Goal: Task Accomplishment & Management: Use online tool/utility

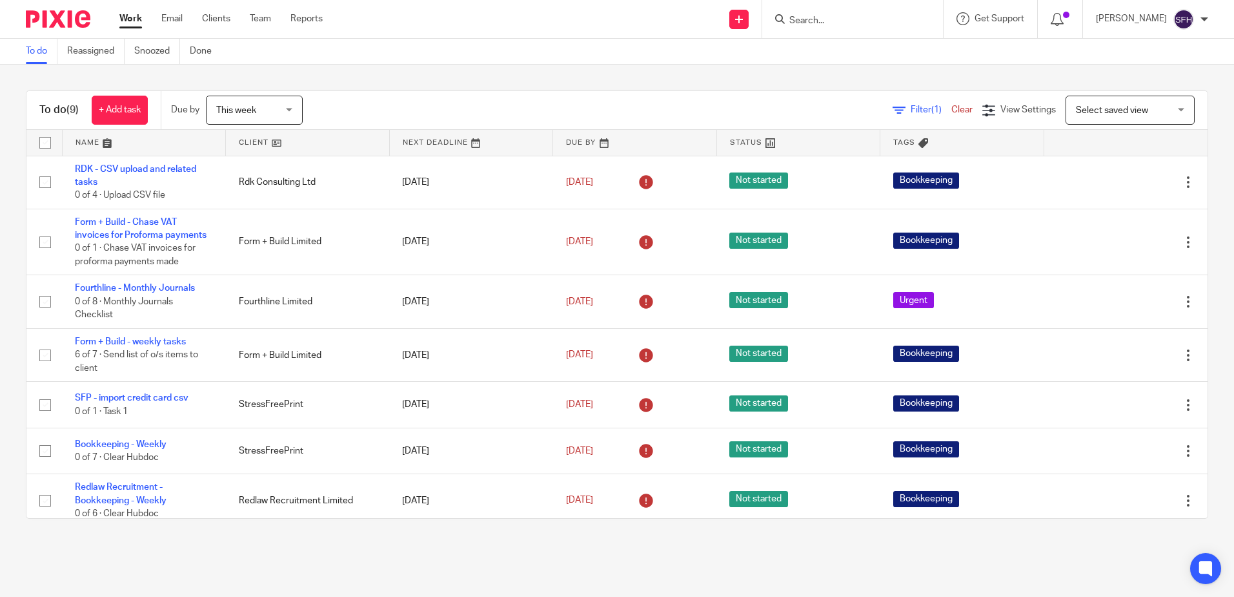
click at [775, 21] on icon at bounding box center [780, 19] width 10 height 10
click at [847, 20] on input "Search" at bounding box center [846, 21] width 116 height 12
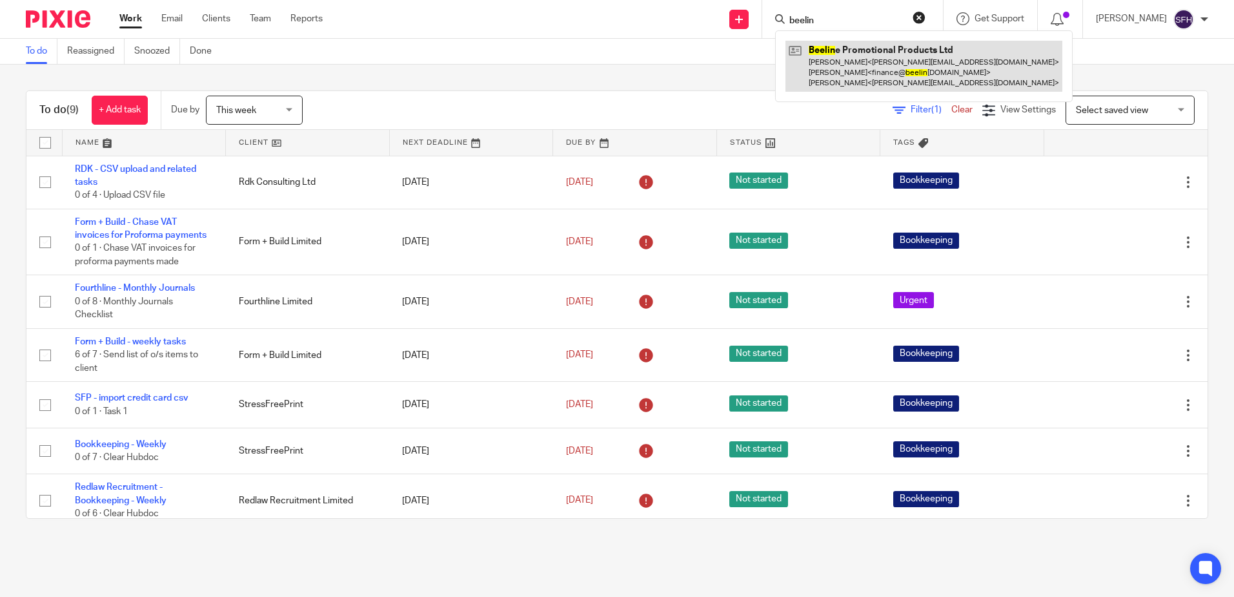
type input "beelin"
click at [889, 71] on link at bounding box center [924, 66] width 277 height 51
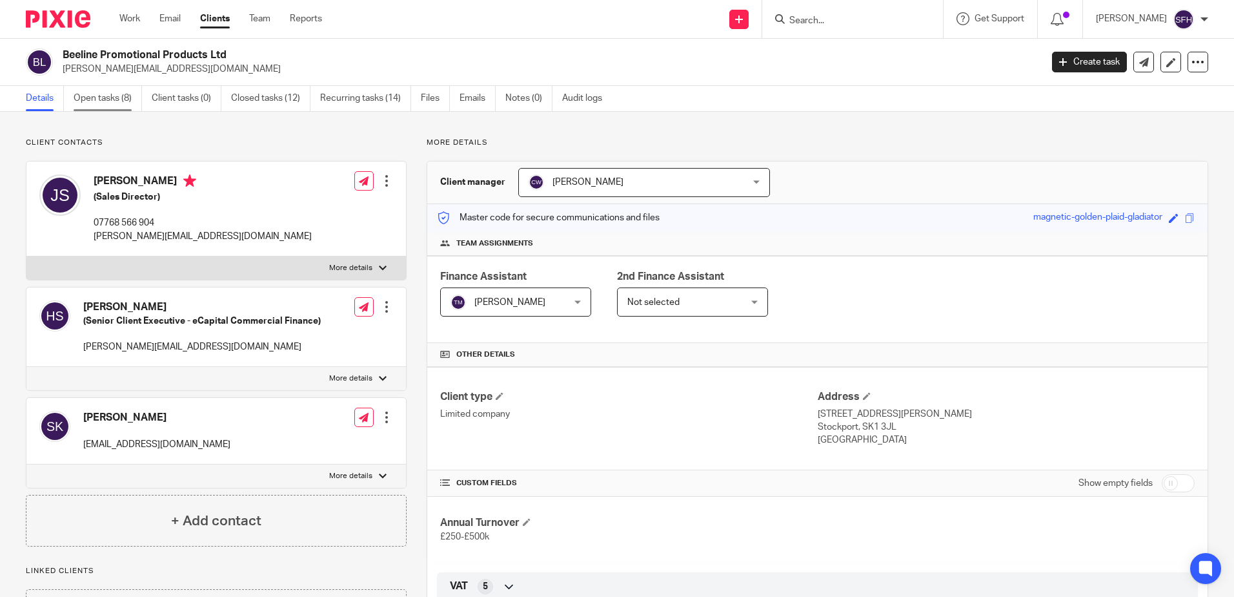
click at [123, 101] on link "Open tasks (8)" at bounding box center [108, 98] width 68 height 25
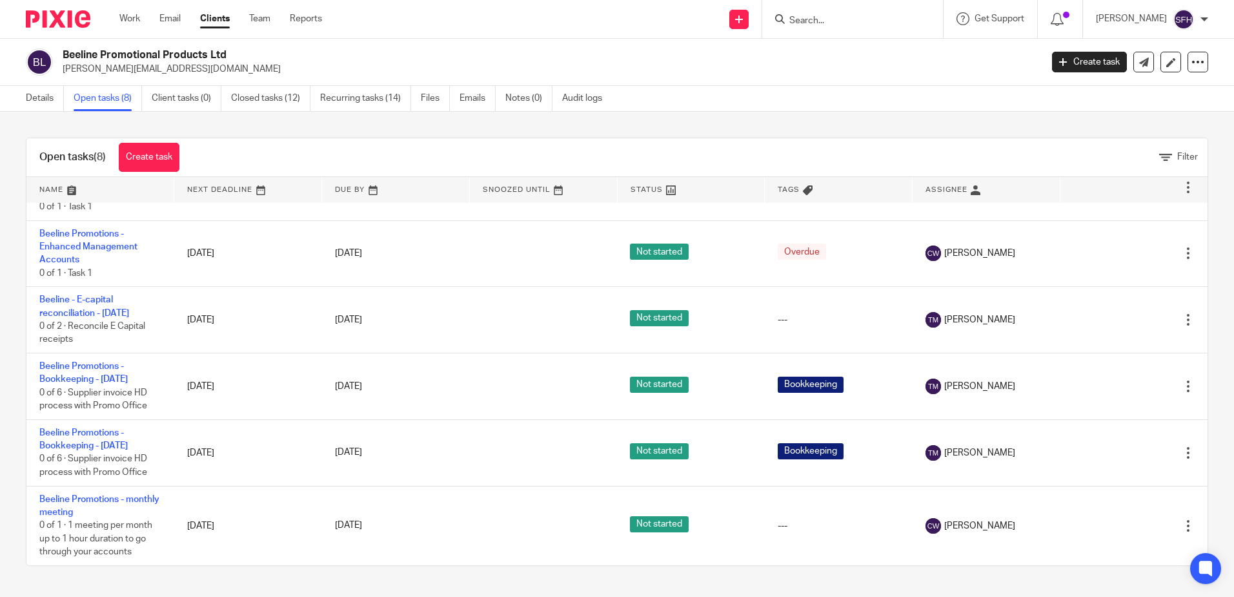
scroll to position [168, 0]
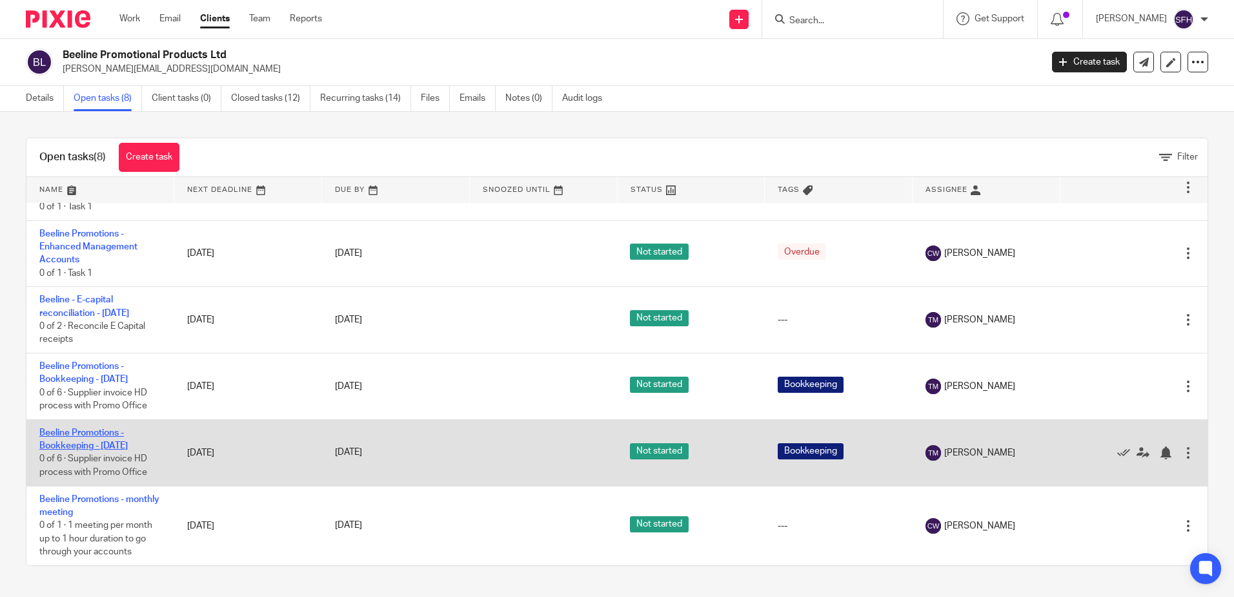
click at [76, 436] on link "Beeline Promotions - Bookkeeping - [DATE]" at bounding box center [83, 439] width 88 height 22
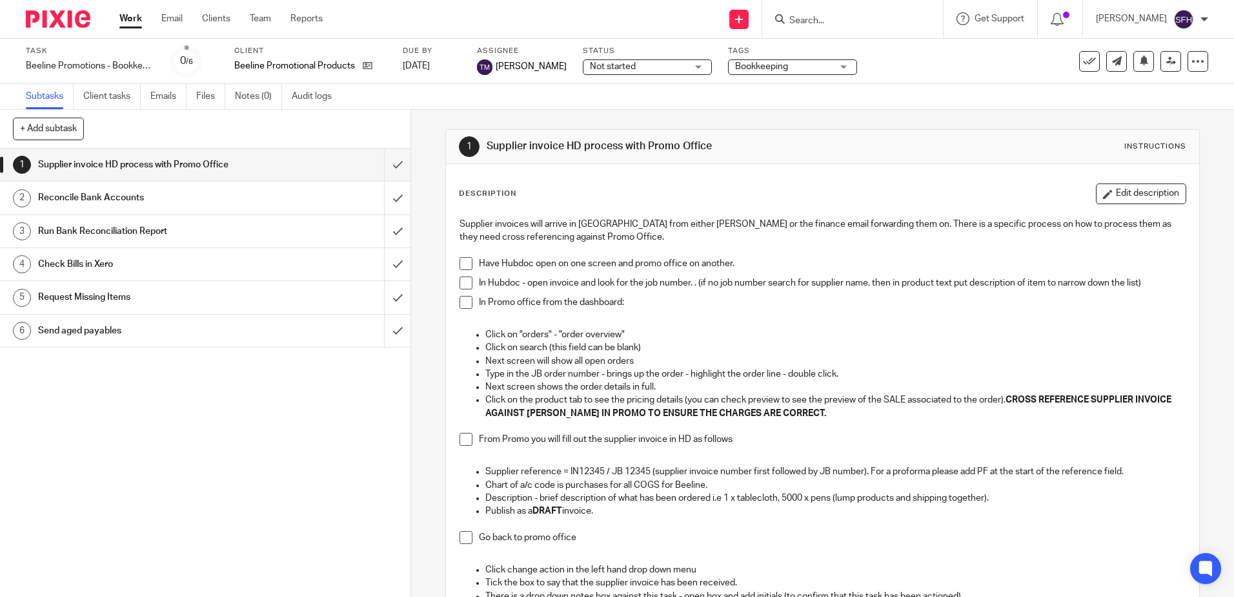
click at [139, 19] on link "Work" at bounding box center [130, 18] width 23 height 13
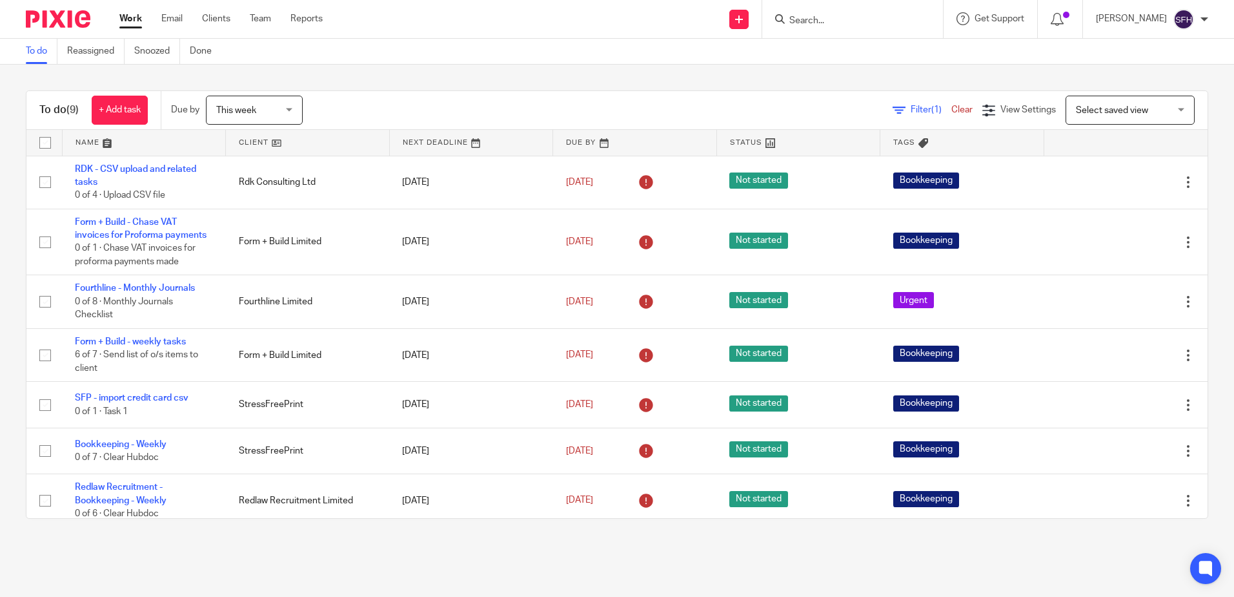
click at [336, 147] on link at bounding box center [307, 143] width 163 height 26
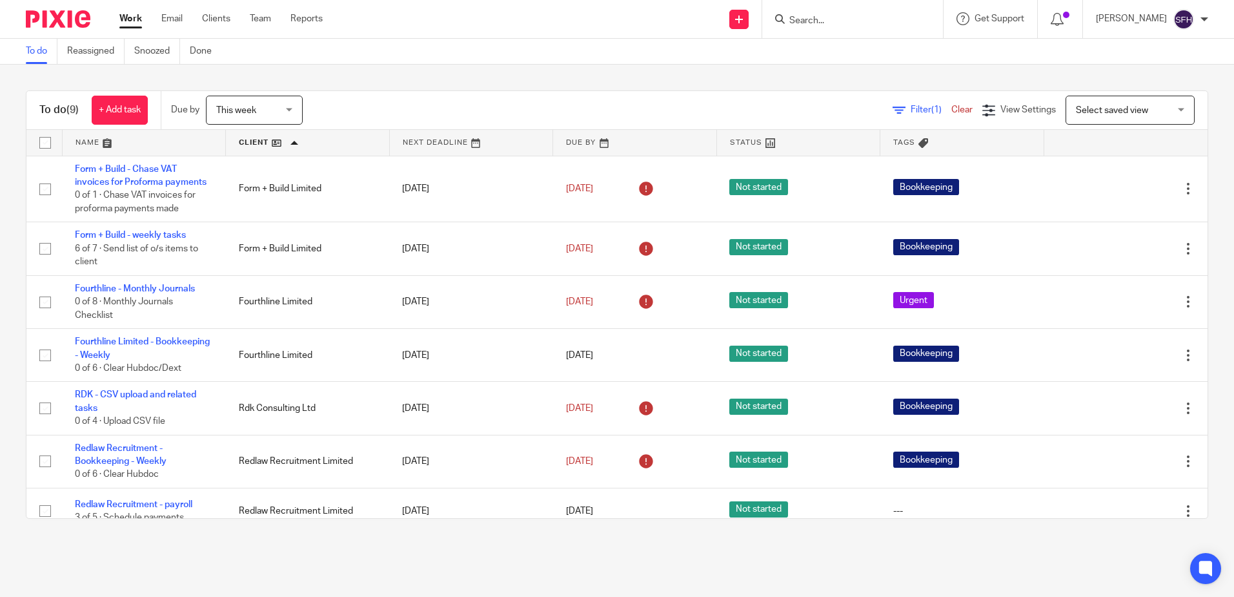
click at [866, 20] on input "Search" at bounding box center [846, 21] width 116 height 12
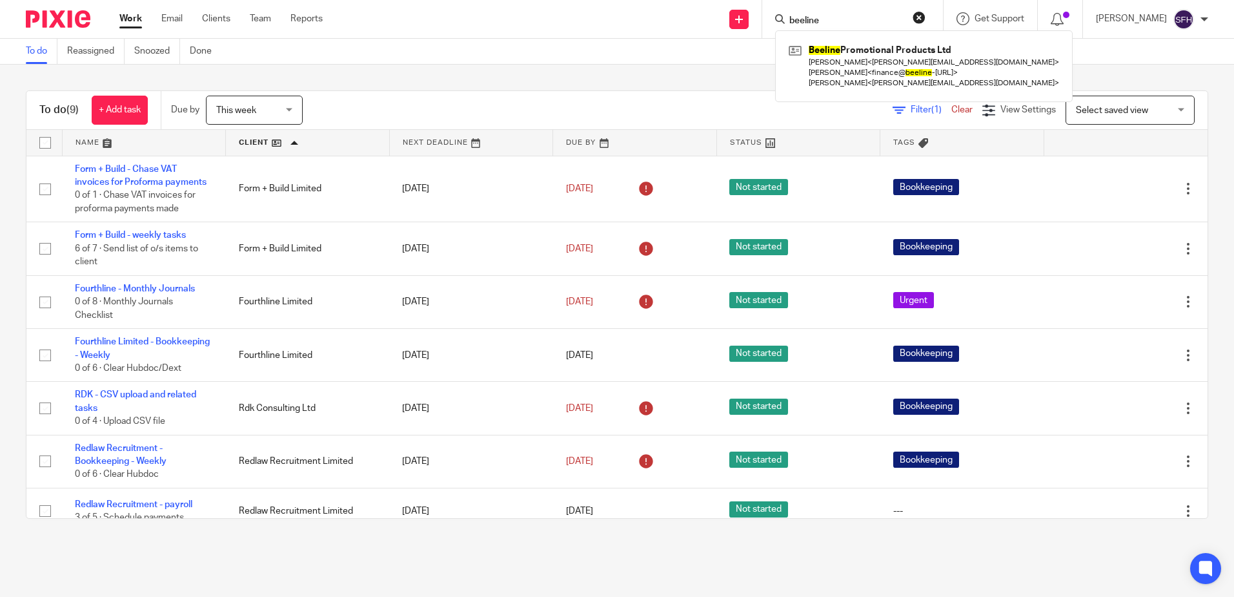
type input "beeline"
click button "submit" at bounding box center [0, 0] width 0 height 0
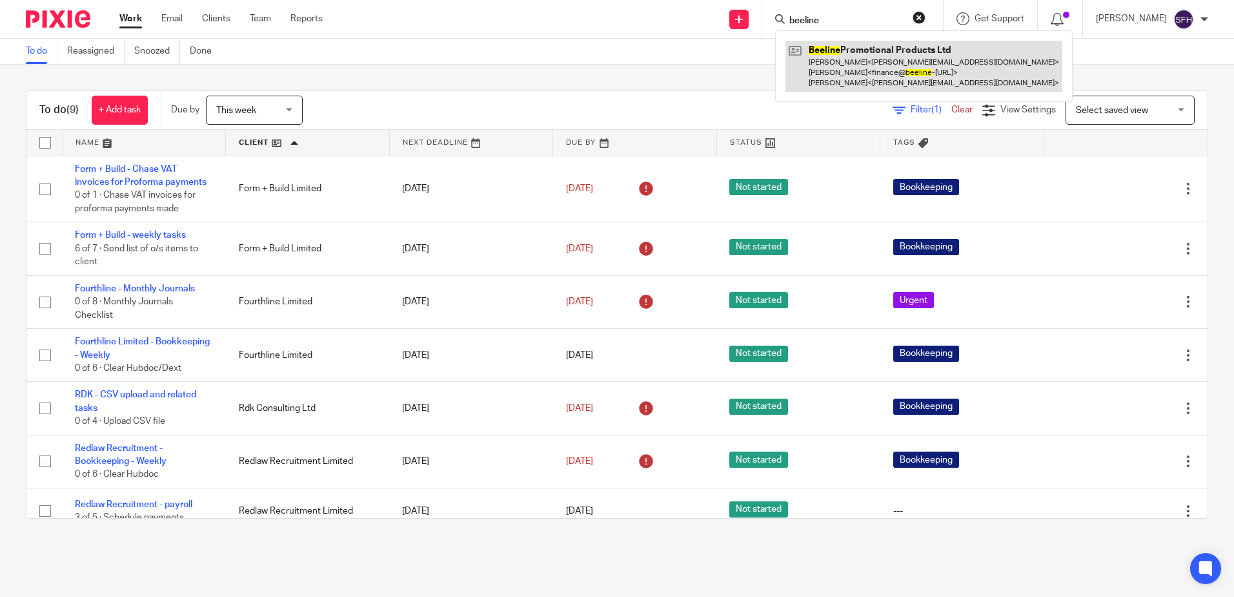
click at [865, 66] on link at bounding box center [924, 66] width 277 height 51
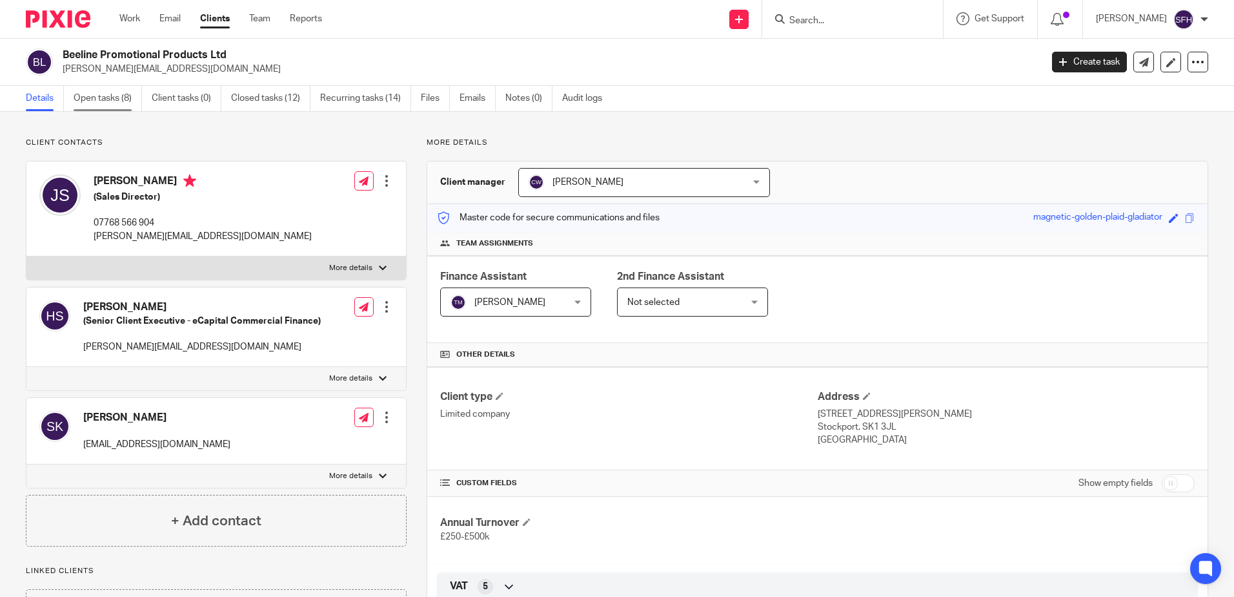
click at [116, 107] on link "Open tasks (8)" at bounding box center [108, 98] width 68 height 25
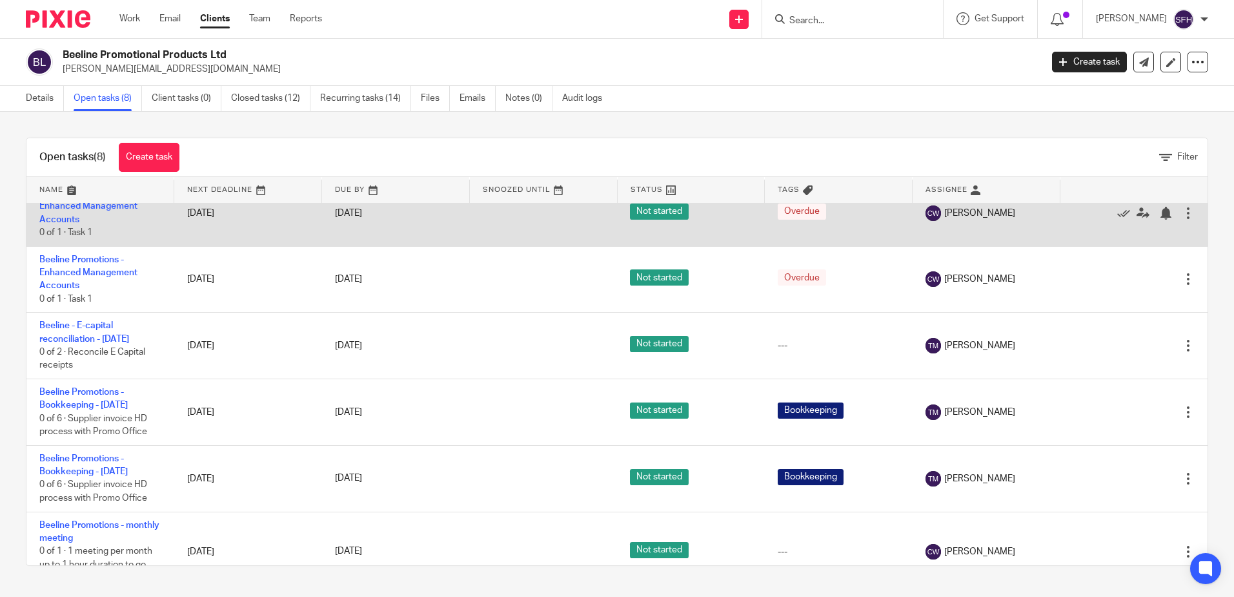
scroll to position [168, 0]
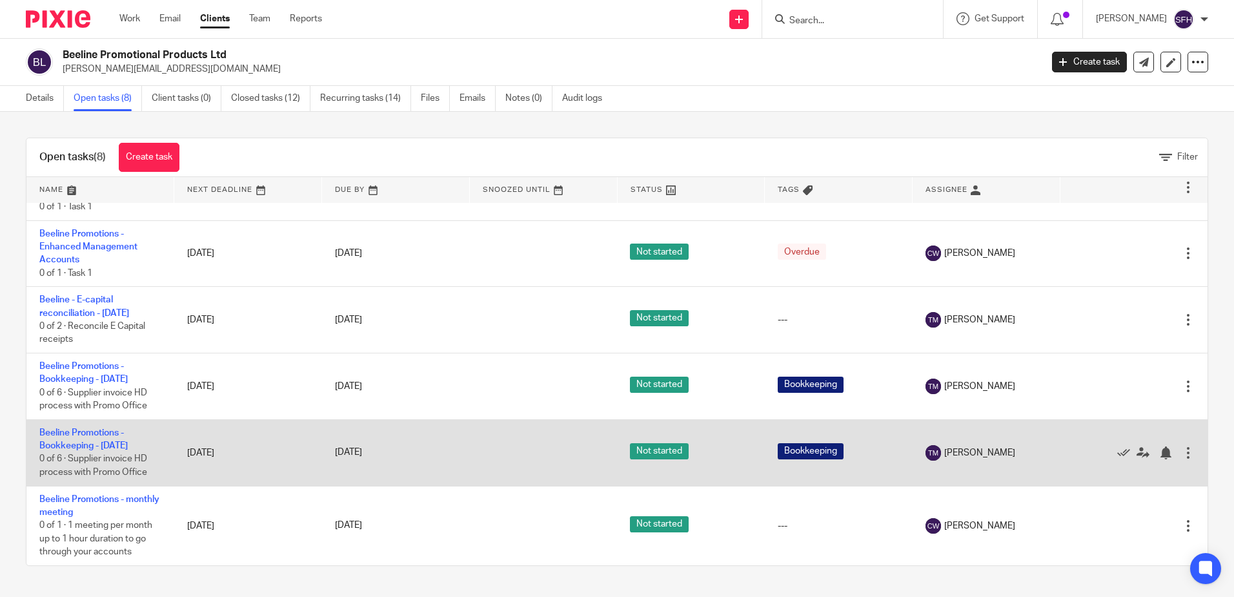
click at [110, 438] on td "Beeline Promotions - Bookkeeping - [DATE] 0 of 6 · Supplier invoice HD process …" at bounding box center [100, 452] width 148 height 67
click at [81, 443] on link "Beeline Promotions - Bookkeeping - [DATE]" at bounding box center [83, 439] width 88 height 22
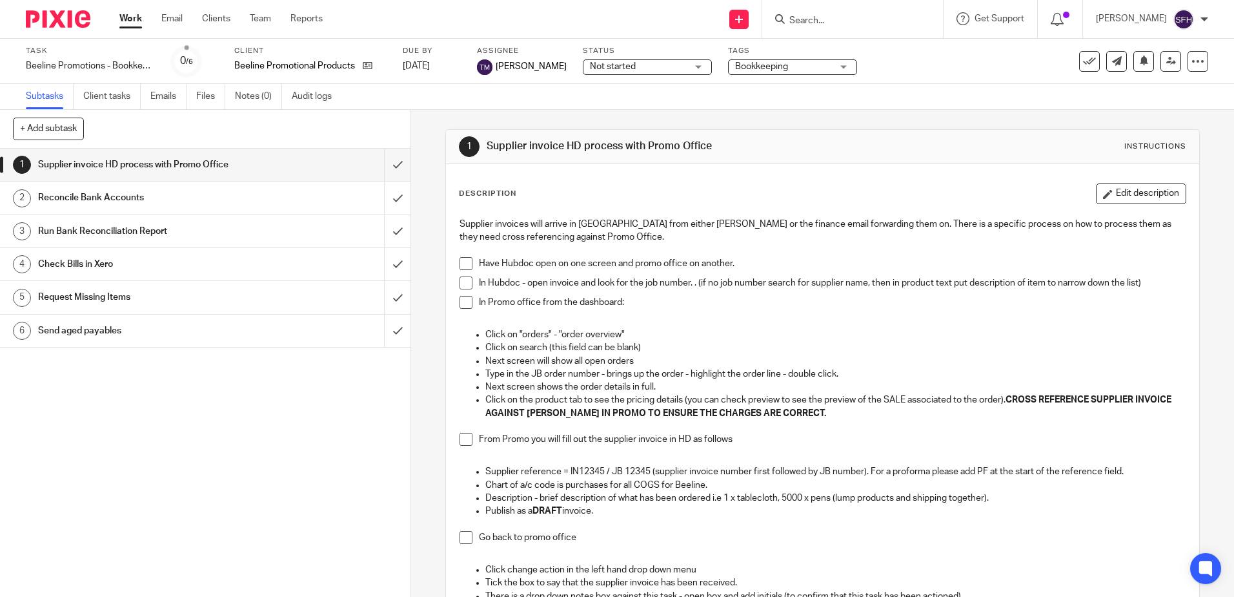
click at [460, 267] on span at bounding box center [466, 263] width 13 height 13
click at [675, 387] on p "Next screen shows the order details in full." at bounding box center [836, 386] width 700 height 13
click at [809, 25] on input "Search" at bounding box center [846, 21] width 116 height 12
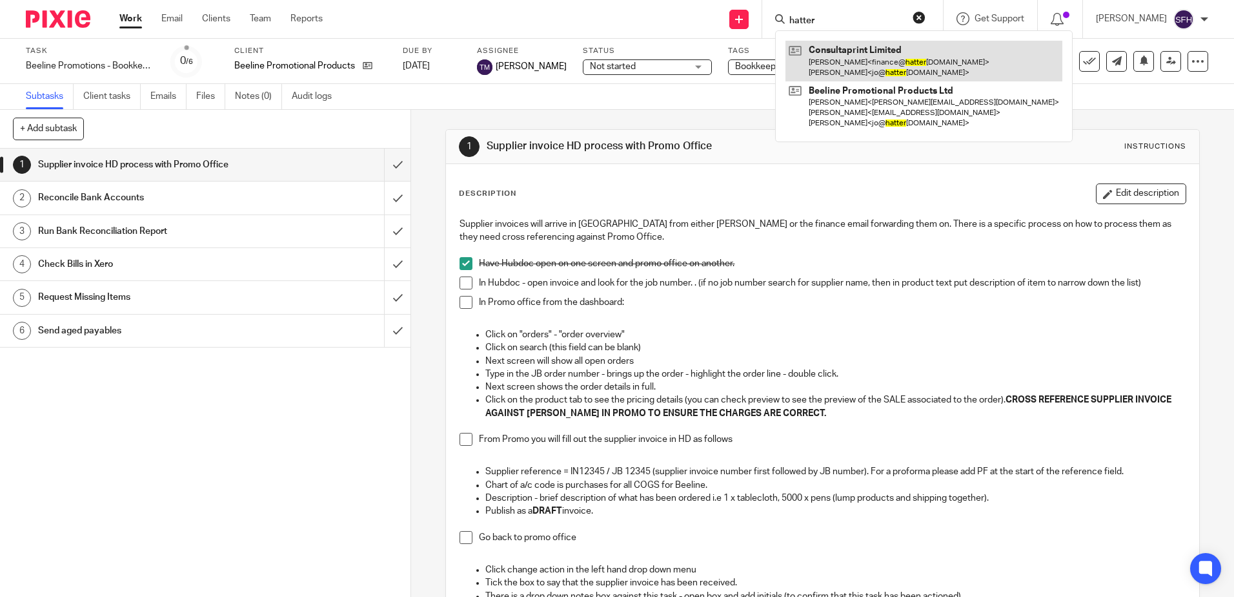
type input "hatter"
click at [815, 65] on link at bounding box center [924, 61] width 277 height 40
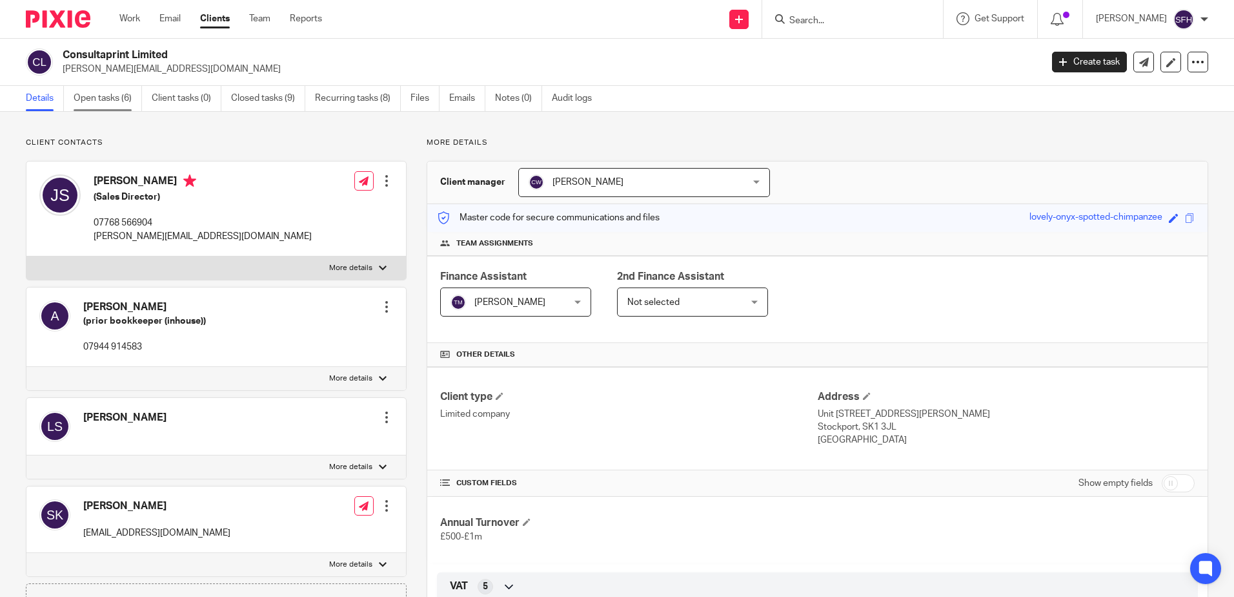
click at [94, 96] on link "Open tasks (6)" at bounding box center [108, 98] width 68 height 25
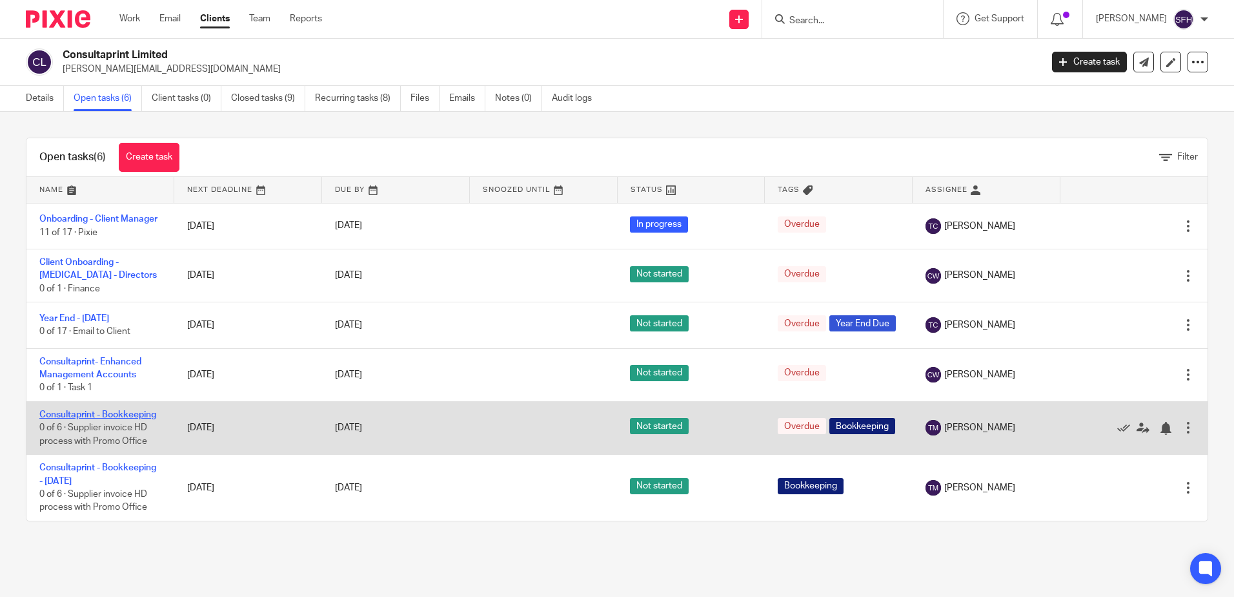
click at [138, 419] on link "Consultaprint - Bookkeeping" at bounding box center [97, 414] width 117 height 9
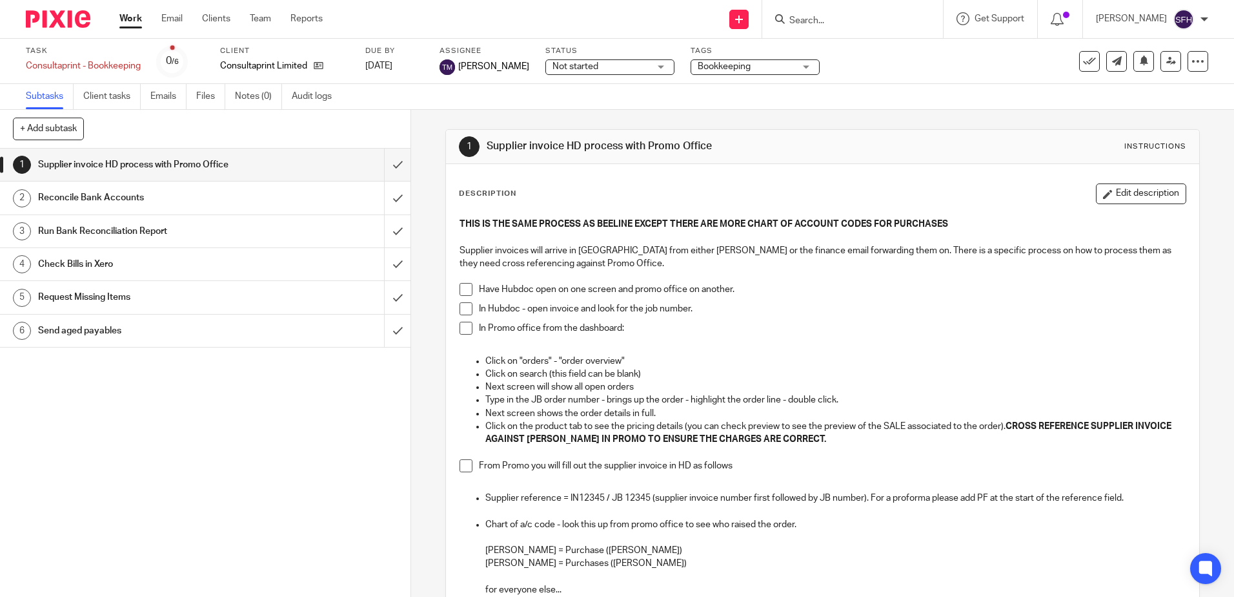
click at [460, 292] on span at bounding box center [466, 289] width 13 height 13
click at [467, 311] on span at bounding box center [466, 308] width 13 height 13
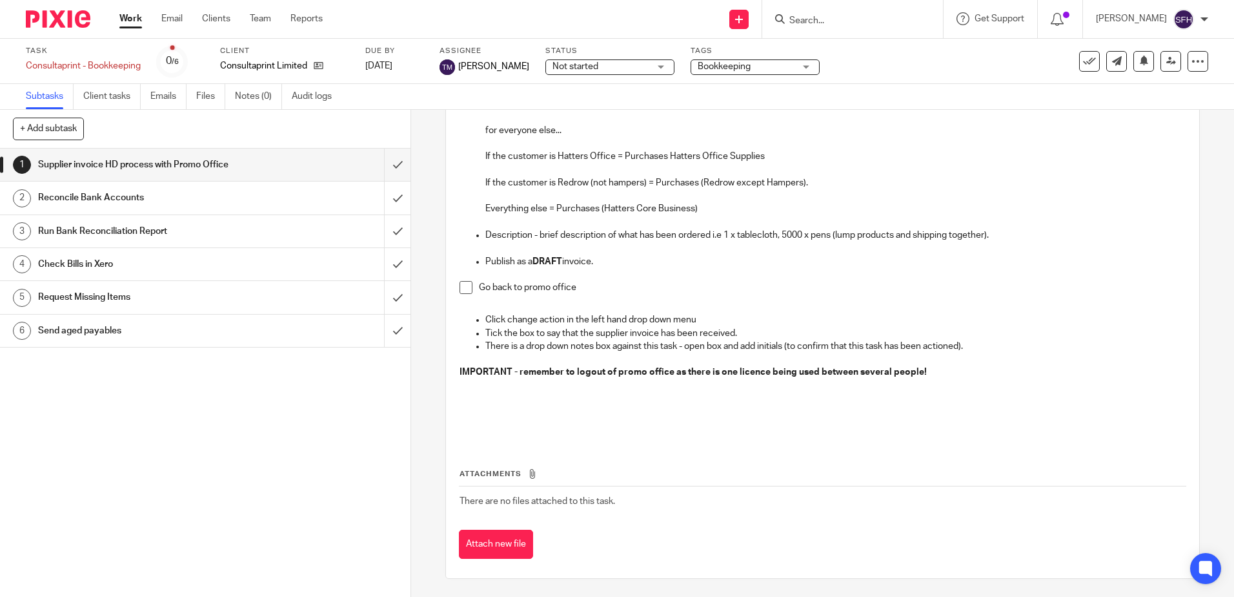
scroll to position [460, 0]
click at [591, 451] on div "Attachments There are no files attached to this task. Attach new file" at bounding box center [822, 499] width 727 height 118
